Goal: Check status: Check status

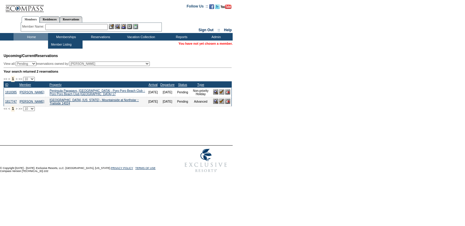
click at [64, 28] on input "text" at bounding box center [76, 27] width 62 height 6
paste input "1730500"
type input "1730500"
click at [126, 26] on img at bounding box center [123, 26] width 5 height 5
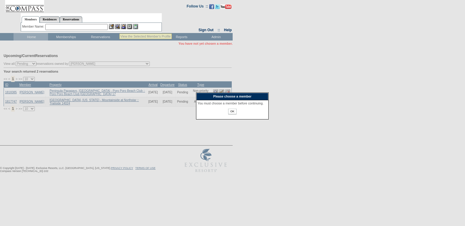
click at [119, 26] on img at bounding box center [117, 26] width 5 height 5
click at [232, 114] on input "OK" at bounding box center [232, 112] width 8 height 6
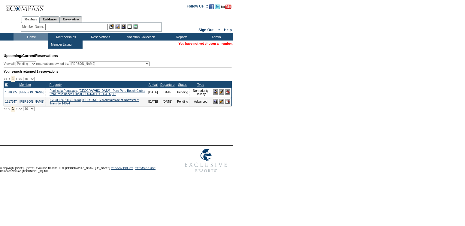
click at [79, 20] on link "Reservations" at bounding box center [71, 19] width 23 height 6
click at [59, 28] on input "text" at bounding box center [57, 27] width 26 height 6
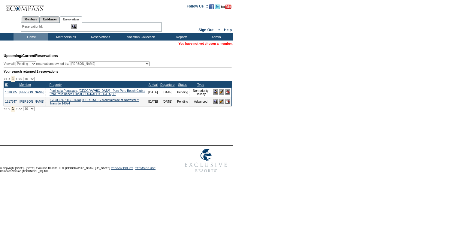
paste input "1730500"
type input "1730500"
